Goal: Use online tool/utility

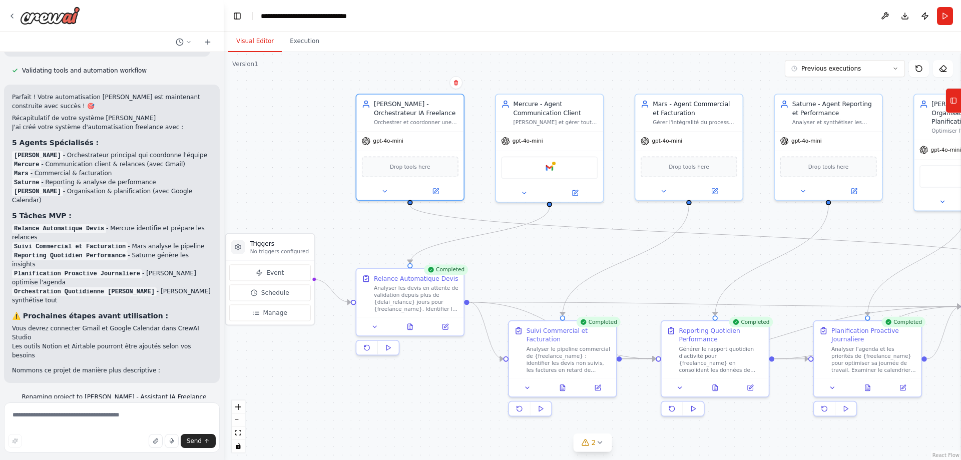
click at [255, 44] on button "Visual Editor" at bounding box center [255, 41] width 54 height 21
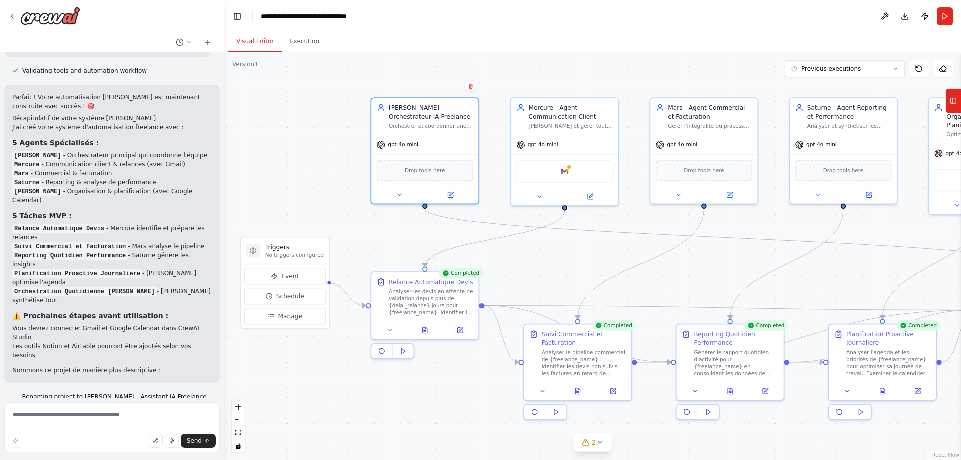
drag, startPoint x: 759, startPoint y: 252, endPoint x: 774, endPoint y: 255, distance: 15.4
click at [774, 255] on div ".deletable-edge-delete-btn { width: 20px; height: 20px; border: 0px solid #ffff…" at bounding box center [592, 256] width 737 height 408
click at [280, 320] on span "Manage" at bounding box center [290, 316] width 24 height 9
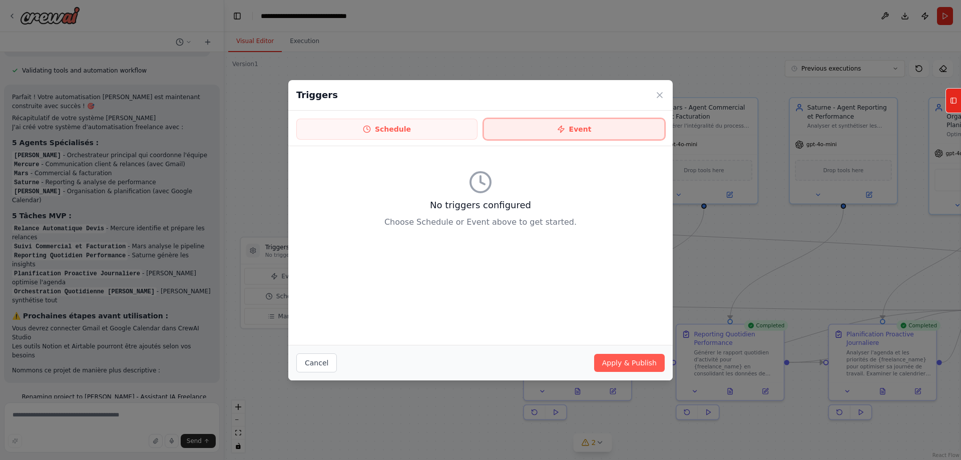
click at [581, 131] on button "Event" at bounding box center [574, 129] width 181 height 21
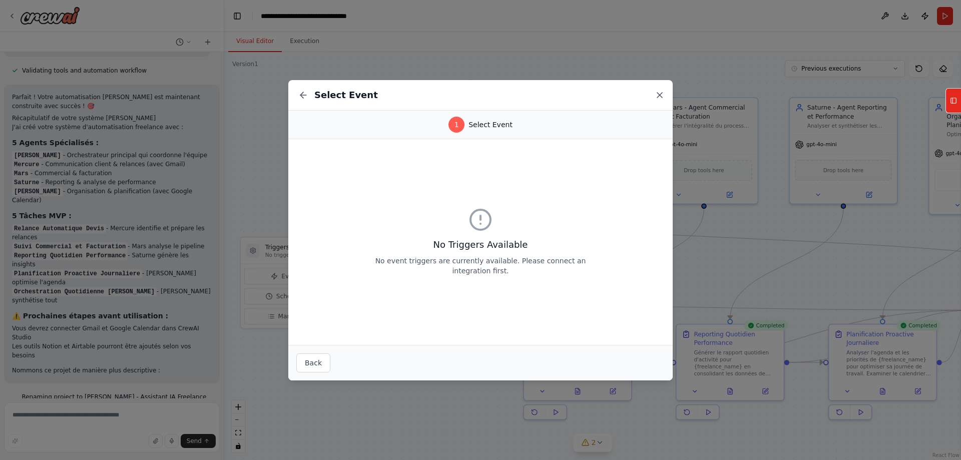
click at [662, 96] on icon at bounding box center [660, 95] width 10 height 10
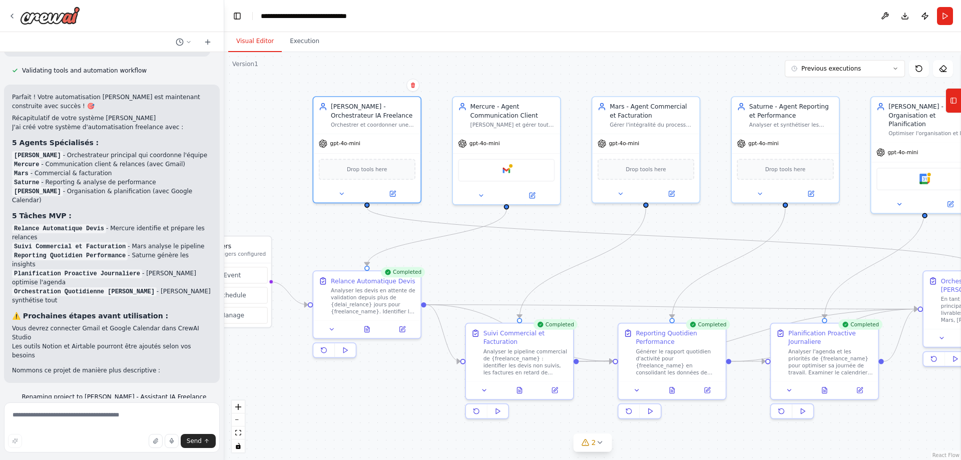
drag, startPoint x: 741, startPoint y: 262, endPoint x: 683, endPoint y: 261, distance: 58.1
click at [683, 261] on div ".deletable-edge-delete-btn { width: 20px; height: 20px; border: 0px solid #ffff…" at bounding box center [592, 256] width 737 height 408
click at [846, 74] on button "Previous executions" at bounding box center [845, 68] width 120 height 17
click at [848, 69] on span "Previous executions" at bounding box center [831, 69] width 60 height 8
click at [952, 100] on icon at bounding box center [953, 101] width 7 height 16
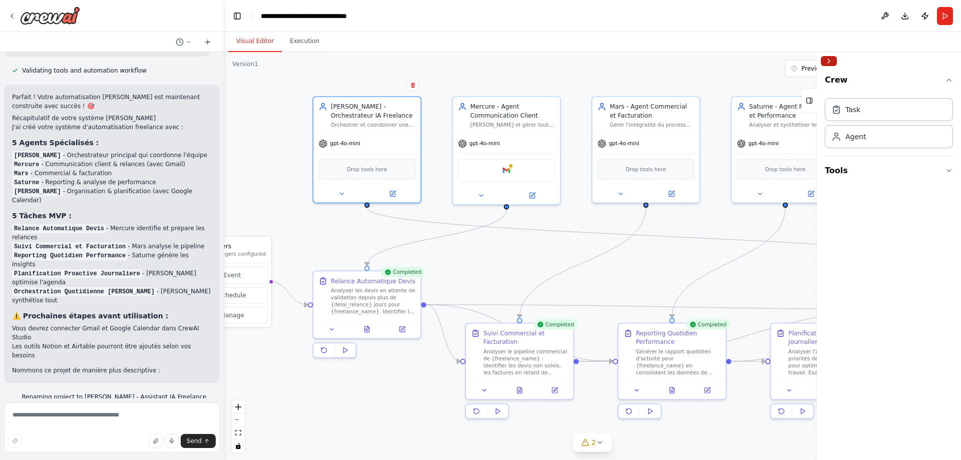
click at [826, 58] on button "Collapse right sidebar" at bounding box center [829, 61] width 16 height 10
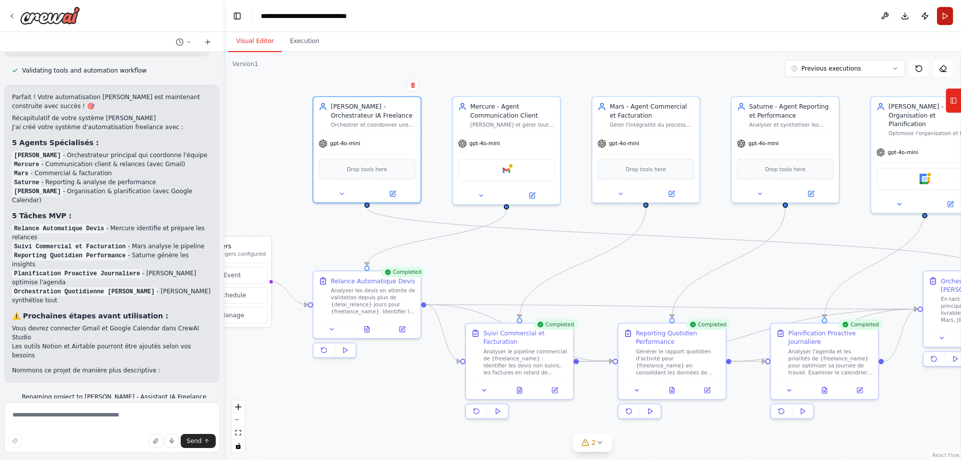
click at [947, 12] on button "Run" at bounding box center [945, 16] width 16 height 18
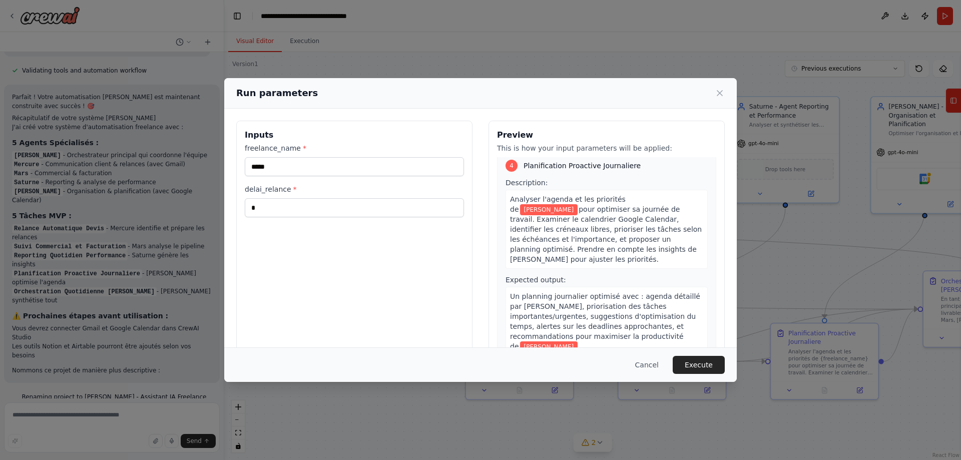
scroll to position [786, 0]
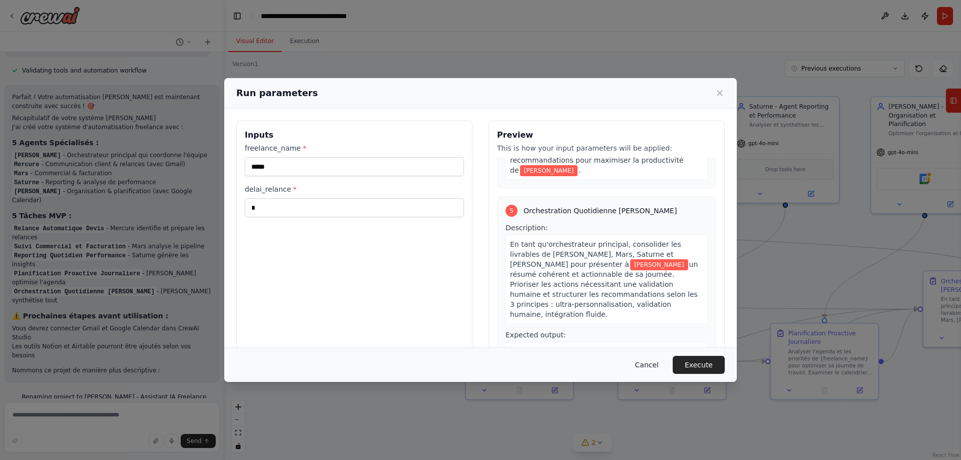
click at [659, 368] on button "Cancel" at bounding box center [647, 365] width 40 height 18
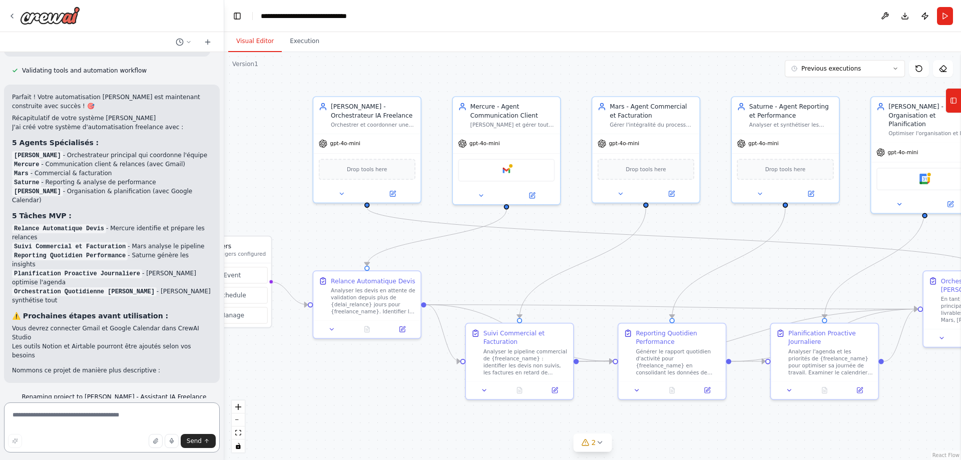
click at [112, 416] on textarea at bounding box center [112, 427] width 216 height 50
click at [105, 419] on textarea at bounding box center [112, 427] width 216 height 50
click at [364, 287] on div "Analyser les devis en attente de validation depuis plus de {delai_relance} jour…" at bounding box center [373, 299] width 85 height 28
click at [374, 297] on div "Analyser les devis en attente de validation depuis plus de {delai_relance} jour…" at bounding box center [373, 299] width 85 height 28
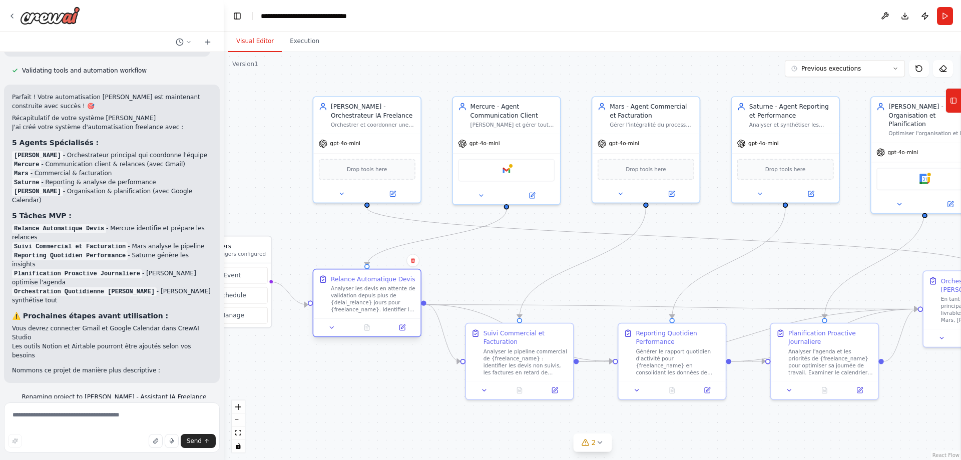
click at [374, 297] on div "Analyser les devis en attente de validation depuis plus de {delai_relance} jour…" at bounding box center [373, 299] width 85 height 28
click at [401, 326] on icon at bounding box center [401, 327] width 5 height 5
